Goal: Navigation & Orientation: Find specific page/section

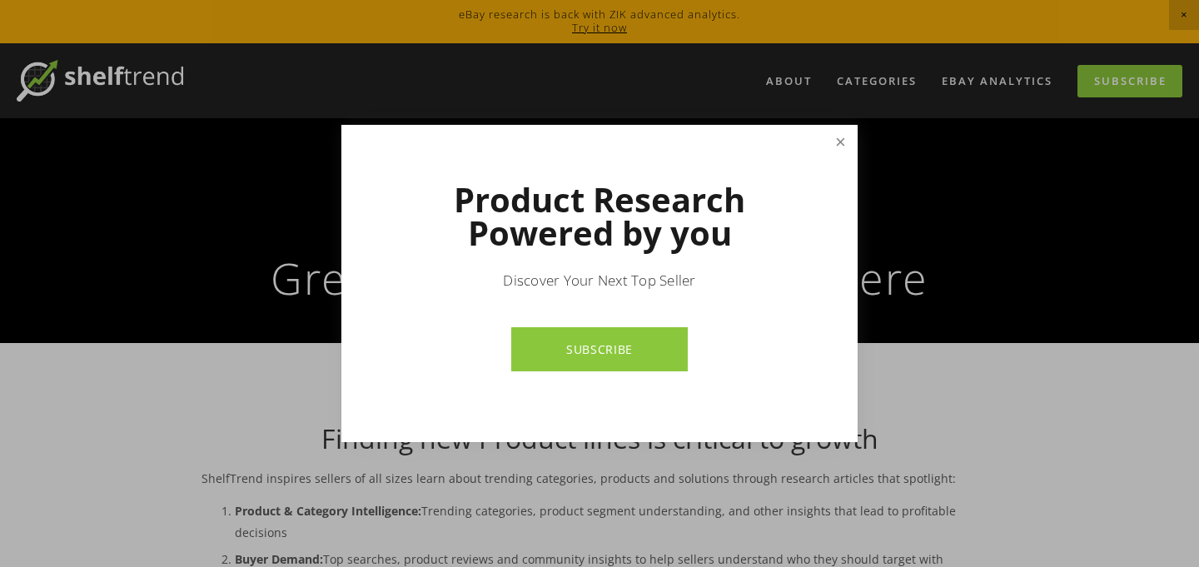
click at [844, 141] on link "Close" at bounding box center [840, 141] width 29 height 29
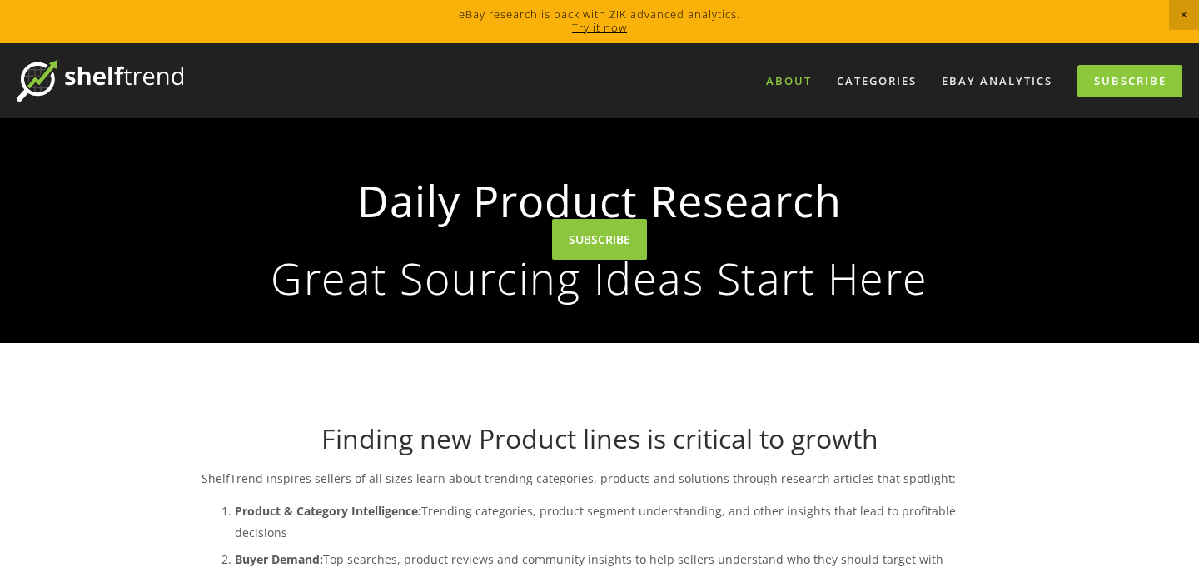
click at [801, 83] on link "About" at bounding box center [788, 80] width 67 height 27
click at [792, 81] on link "About" at bounding box center [788, 80] width 67 height 27
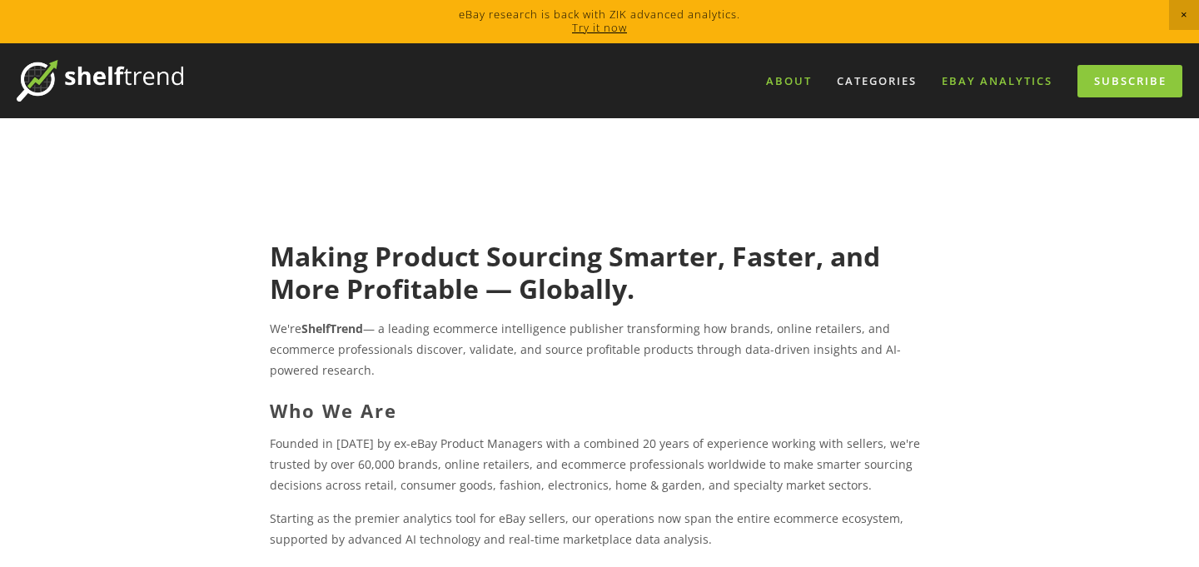
click at [961, 87] on link "eBay Analytics" at bounding box center [997, 80] width 132 height 27
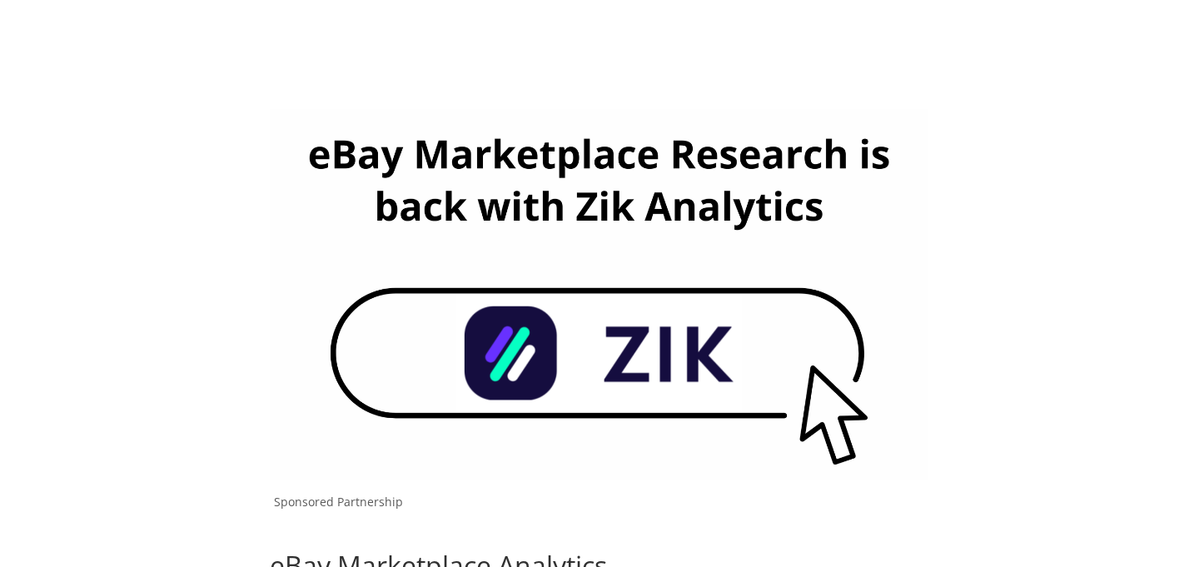
scroll to position [14, 0]
